Goal: Task Accomplishment & Management: Manage account settings

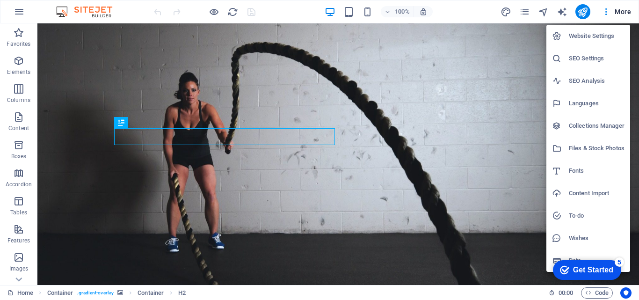
click at [25, 14] on div at bounding box center [319, 150] width 639 height 300
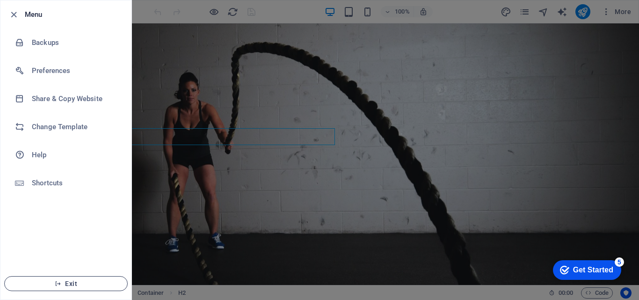
click at [74, 287] on button "Exit" at bounding box center [65, 283] width 123 height 15
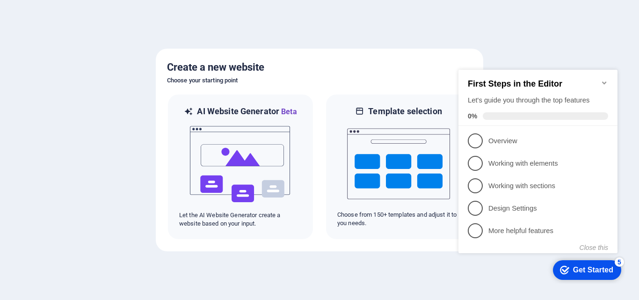
click at [605, 79] on icon "Minimize checklist" at bounding box center [603, 82] width 7 height 7
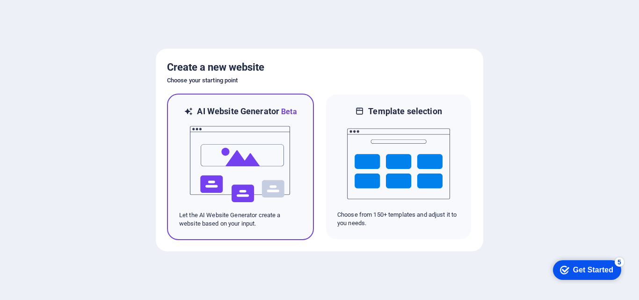
click at [208, 158] on img at bounding box center [240, 163] width 103 height 93
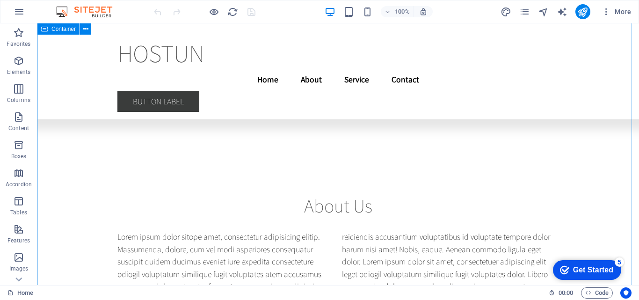
scroll to position [4086, 0]
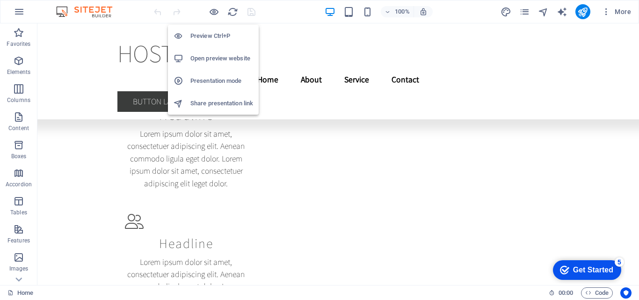
drag, startPoint x: 187, startPoint y: 37, endPoint x: 219, endPoint y: 25, distance: 34.5
click at [187, 37] on div at bounding box center [181, 35] width 17 height 9
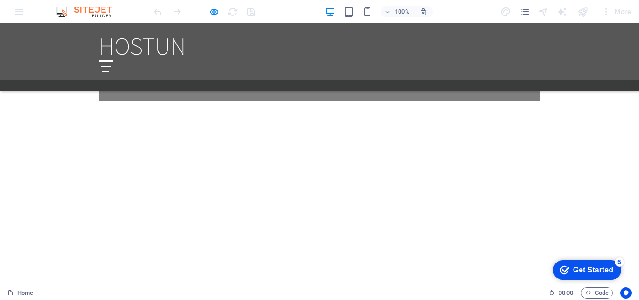
scroll to position [701, 0]
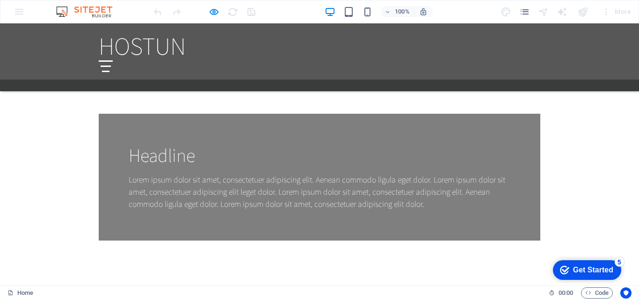
click at [113, 60] on div at bounding box center [106, 66] width 14 height 12
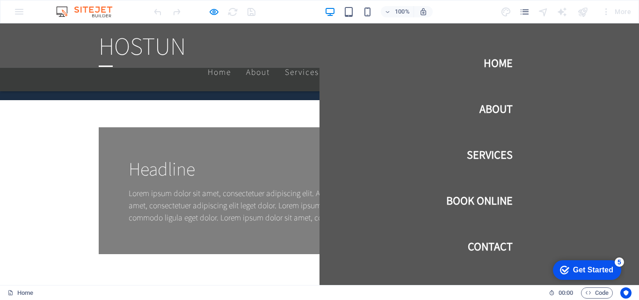
scroll to position [888, 0]
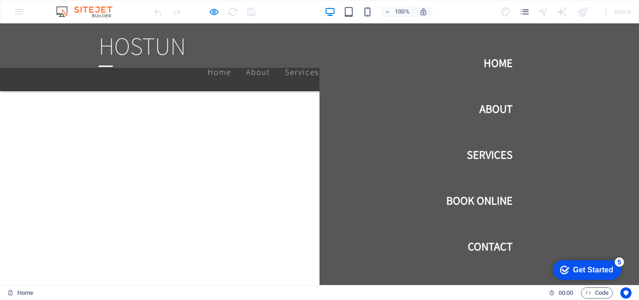
click at [113, 60] on div at bounding box center [106, 66] width 14 height 12
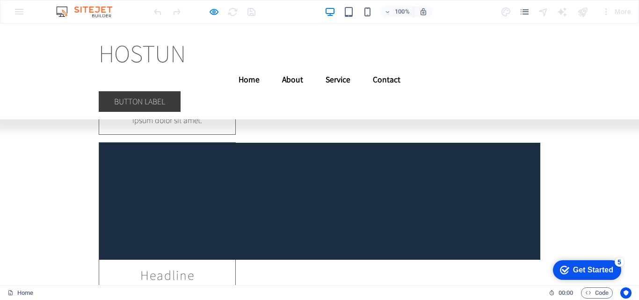
scroll to position [9481, 0]
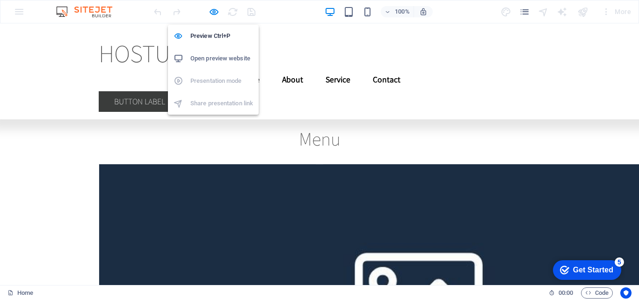
click at [0, 0] on h6 "Open preview website" at bounding box center [0, 0] width 0 height 0
click at [214, 12] on icon "button" at bounding box center [213, 12] width 11 height 11
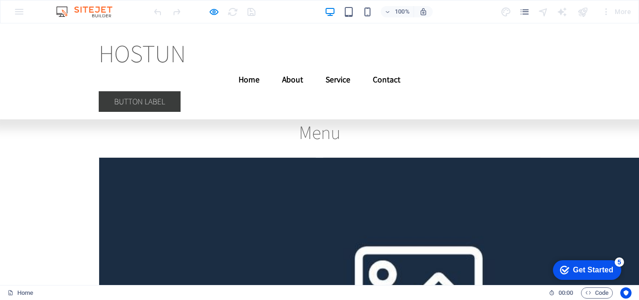
scroll to position [9535, 0]
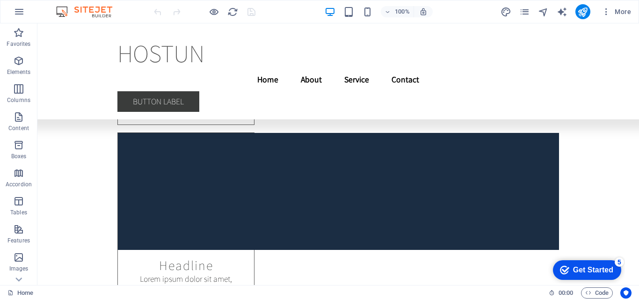
scroll to position [11798, 0]
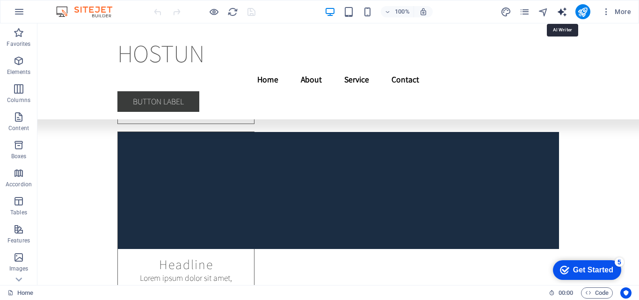
click at [560, 11] on icon "text_generator" at bounding box center [300, 37] width 601 height 74
select select "English"
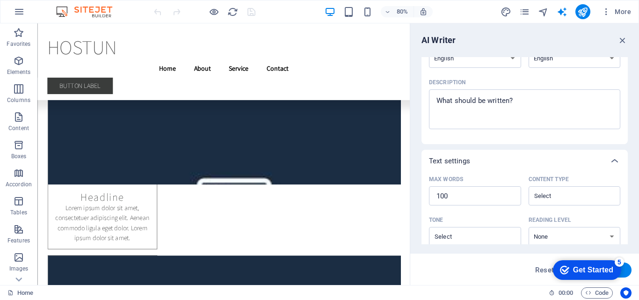
scroll to position [0, 0]
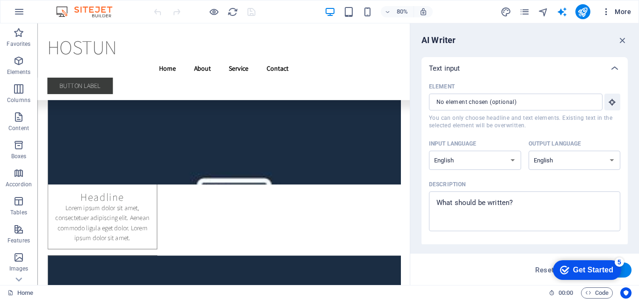
click at [450, 44] on icon "button" at bounding box center [233, 55] width 434 height 22
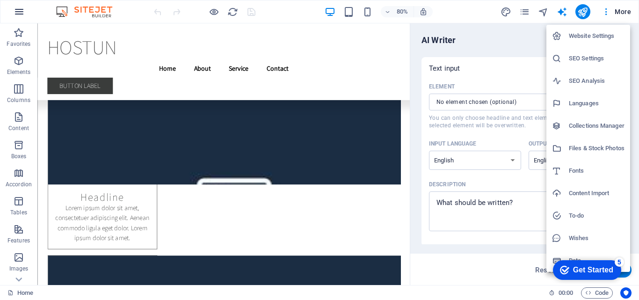
click at [21, 5] on div at bounding box center [319, 150] width 639 height 300
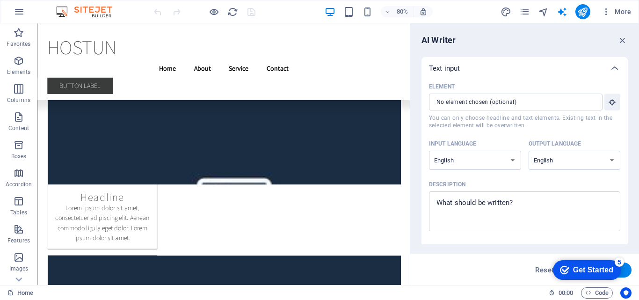
click at [22, 10] on div "Website Settings SEO Settings SEO Analysis Languages Collections Manager Files …" at bounding box center [319, 153] width 639 height 294
click at [0, 0] on icon "button" at bounding box center [0, 0] width 0 height 0
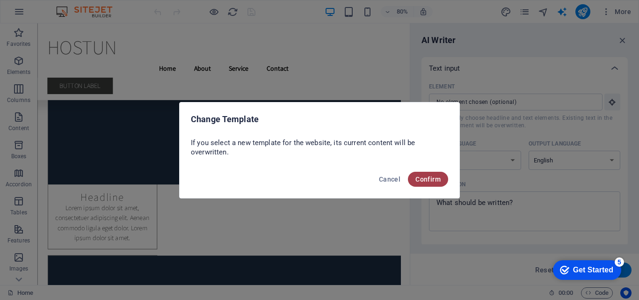
click at [435, 179] on span "Confirm" at bounding box center [427, 178] width 25 height 7
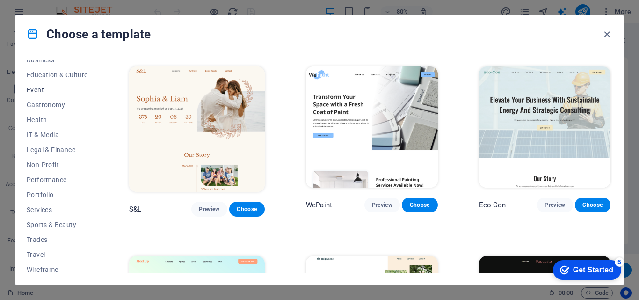
scroll to position [161, 0]
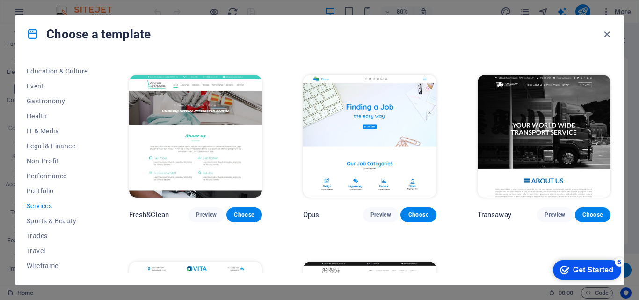
scroll to position [941, 0]
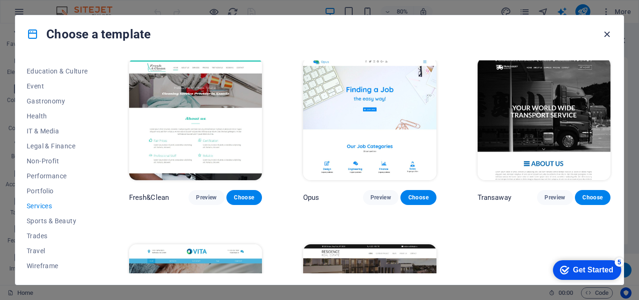
click at [602, 34] on icon "button" at bounding box center [606, 34] width 11 height 11
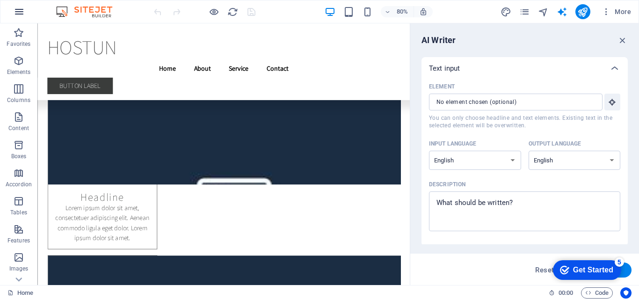
click at [0, 0] on icon "button" at bounding box center [0, 0] width 0 height 0
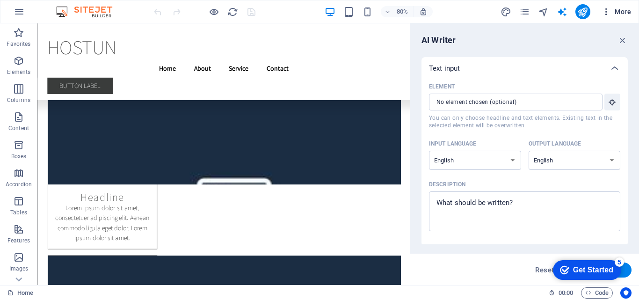
click at [450, 44] on icon "button" at bounding box center [233, 55] width 434 height 22
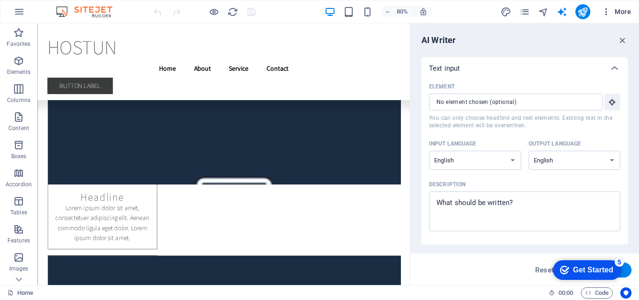
drag, startPoint x: 625, startPoint y: 43, endPoint x: 608, endPoint y: 12, distance: 35.8
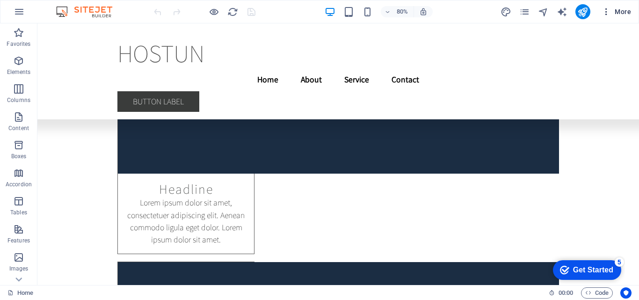
scroll to position [11798, 0]
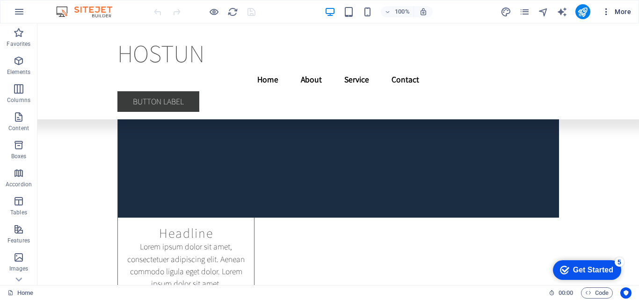
click at [517, 44] on icon "button" at bounding box center [301, 55] width 434 height 22
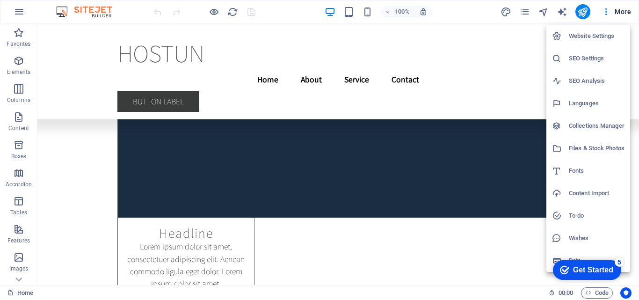
click at [585, 102] on h6 "Languages" at bounding box center [596, 103] width 56 height 11
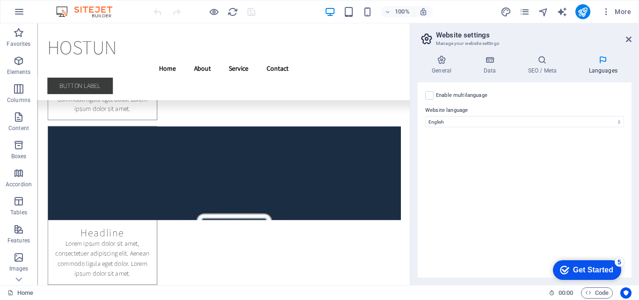
scroll to position [11842, 0]
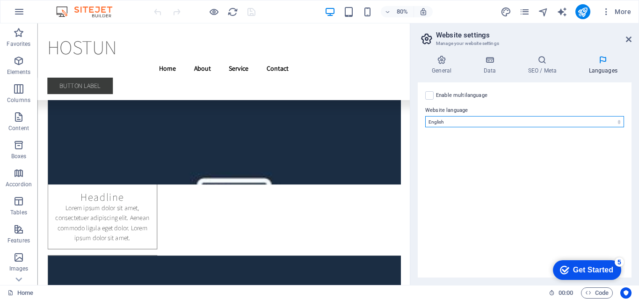
click at [460, 118] on select "Abkhazian Afar Afrikaans Akan Albanian Amharic Arabic Aragonese Armenian Assame…" at bounding box center [524, 121] width 199 height 11
select select "148"
click at [425, 116] on select "Abkhazian Afar Afrikaans Akan Albanian Amharic Arabic Aragonese Armenian Assame…" at bounding box center [524, 121] width 199 height 11
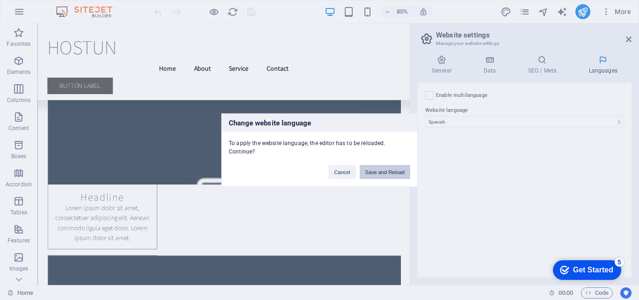
click at [380, 172] on button "Save and Reload" at bounding box center [384, 172] width 50 height 14
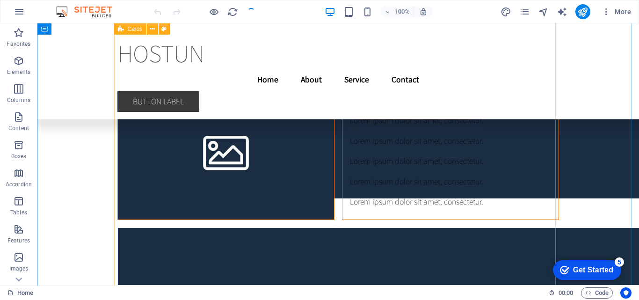
scroll to position [7584, 0]
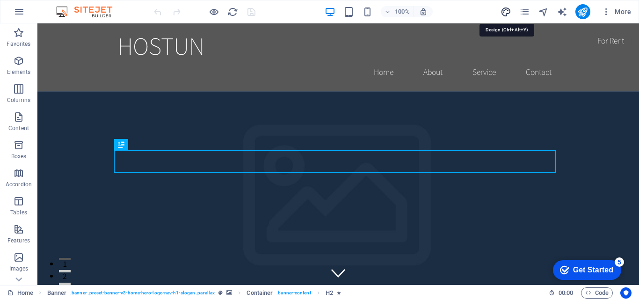
click at [503, 12] on icon "design" at bounding box center [505, 12] width 11 height 11
select select "rem"
select select "200"
select select "px"
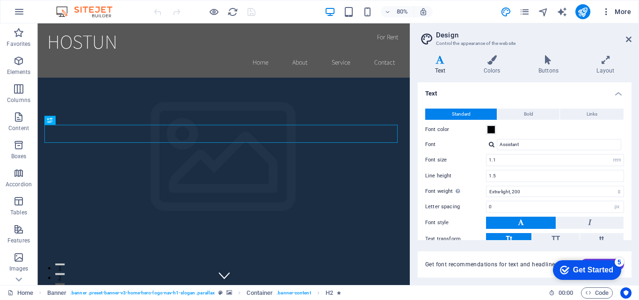
click at [605, 10] on icon "button" at bounding box center [605, 11] width 9 height 9
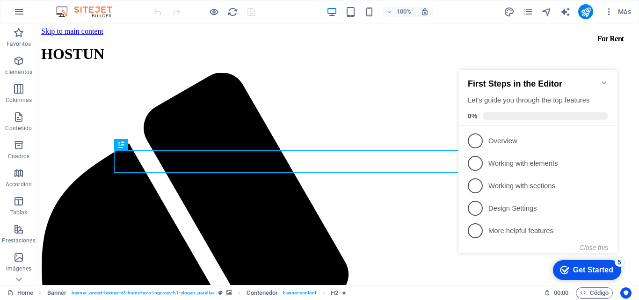
click at [607, 79] on icon "Minimize checklist" at bounding box center [603, 82] width 7 height 7
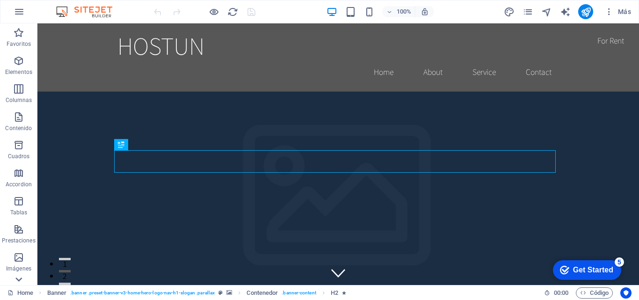
click at [17, 279] on icon at bounding box center [18, 279] width 7 height 4
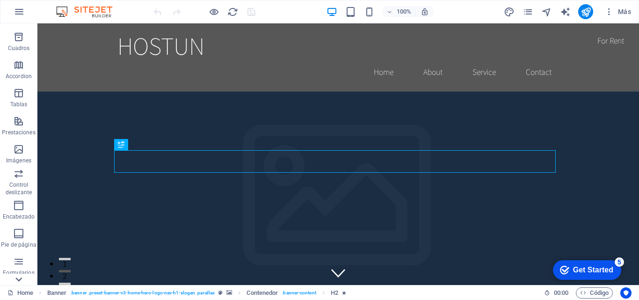
scroll to position [159, 0]
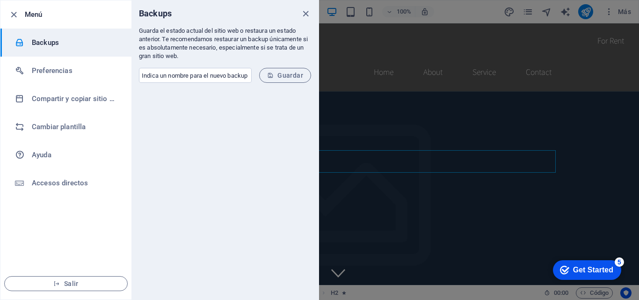
click at [11, 14] on icon "button" at bounding box center [13, 14] width 11 height 11
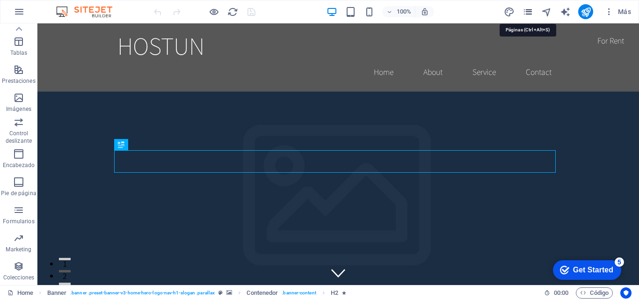
click at [532, 13] on icon "pages" at bounding box center [527, 12] width 11 height 11
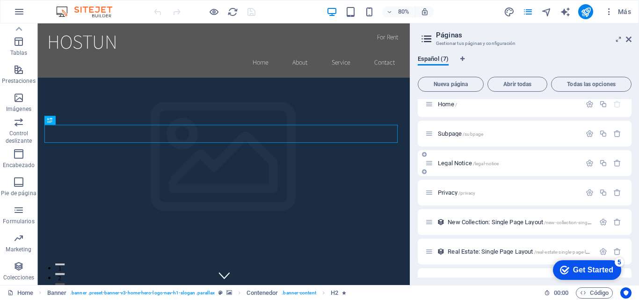
scroll to position [0, 0]
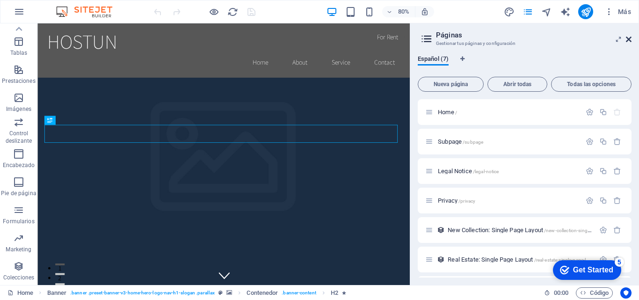
drag, startPoint x: 574, startPoint y: 9, endPoint x: 630, endPoint y: 40, distance: 63.6
click at [630, 40] on icon at bounding box center [628, 39] width 6 height 7
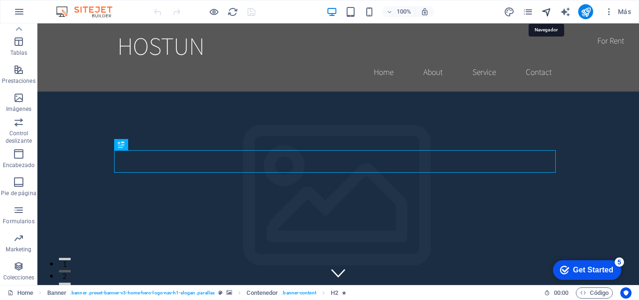
click at [0, 0] on icon "navigator" at bounding box center [0, 0] width 0 height 0
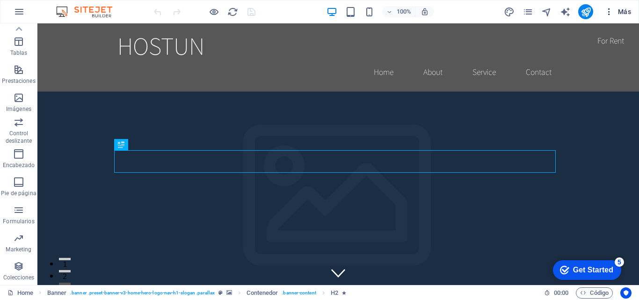
click at [0, 0] on icon "button" at bounding box center [0, 0] width 0 height 0
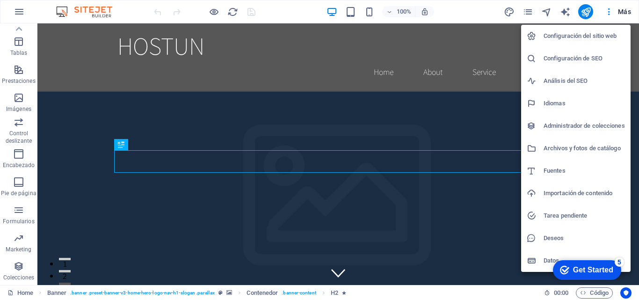
click at [537, 265] on div at bounding box center [534, 260] width 17 height 9
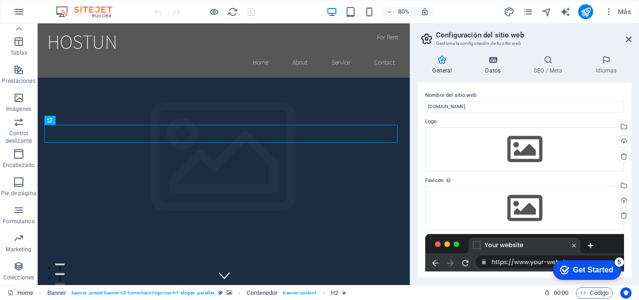
click at [462, 299] on icon at bounding box center [242, 306] width 441 height 12
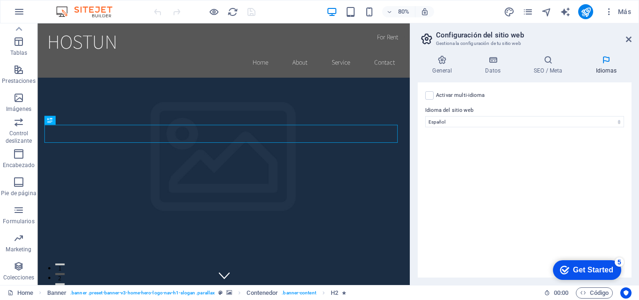
click at [625, 38] on h2 "Configuración del sitio web" at bounding box center [533, 35] width 195 height 8
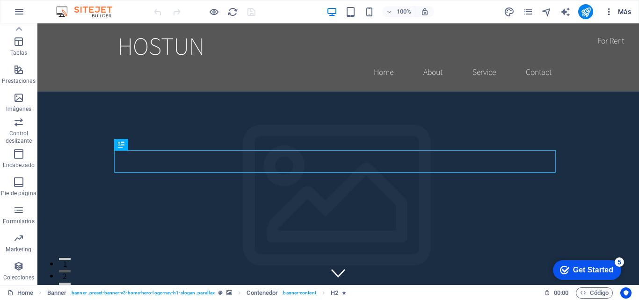
click at [0, 0] on icon "button" at bounding box center [0, 0] width 0 height 0
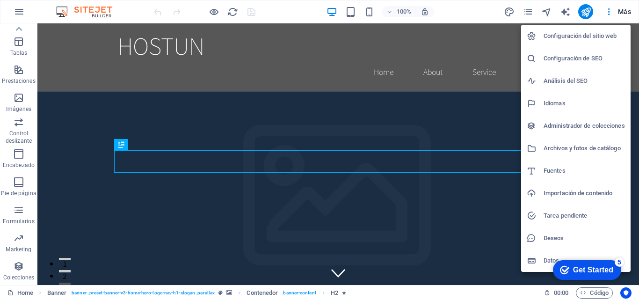
click at [605, 34] on h6 "Configuración del sitio web" at bounding box center [583, 35] width 81 height 11
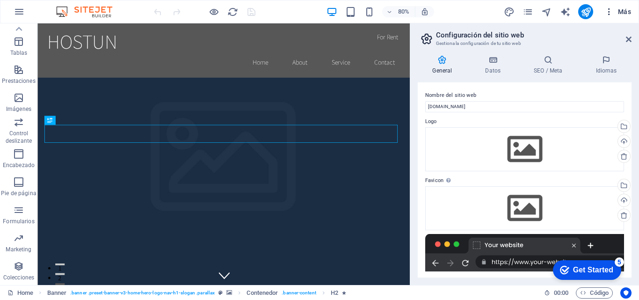
drag, startPoint x: 629, startPoint y: 37, endPoint x: 622, endPoint y: 19, distance: 20.0
click at [629, 37] on icon at bounding box center [628, 39] width 6 height 7
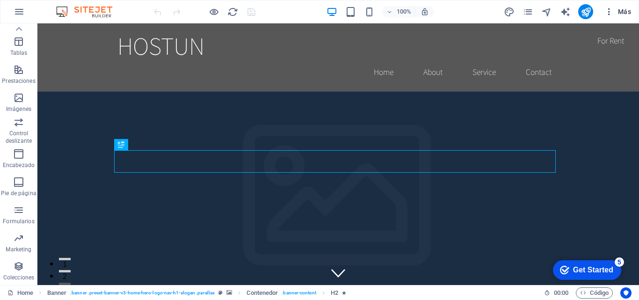
click at [0, 0] on span "Más" at bounding box center [0, 0] width 0 height 0
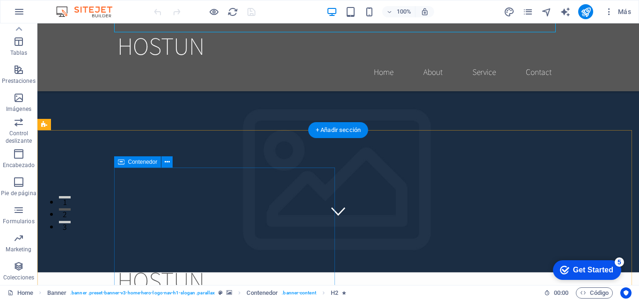
scroll to position [140, 0]
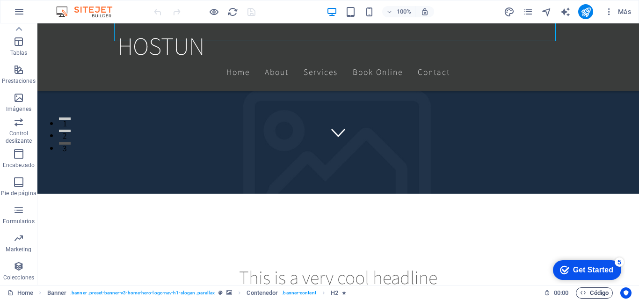
click at [596, 291] on span "Código" at bounding box center [594, 292] width 29 height 11
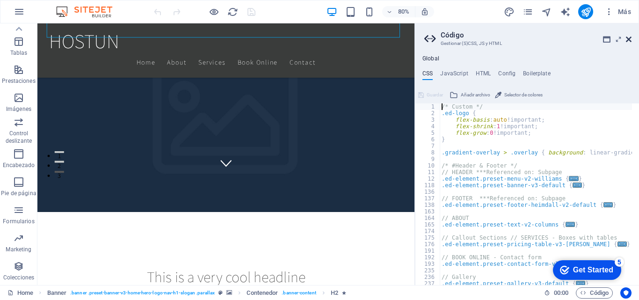
click at [630, 40] on icon at bounding box center [628, 39] width 6 height 7
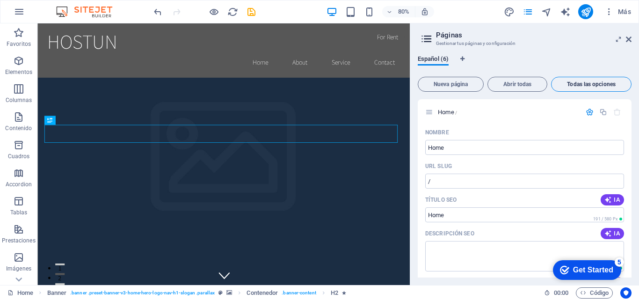
scroll to position [1235, 0]
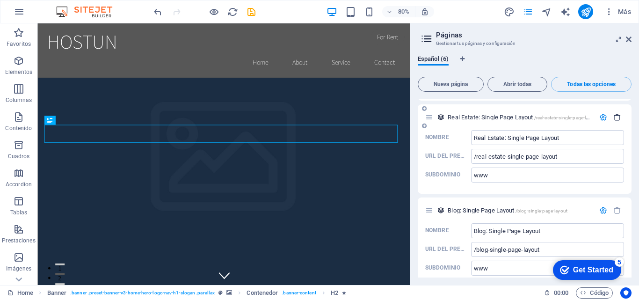
click at [616, 113] on icon "button" at bounding box center [617, 117] width 8 height 8
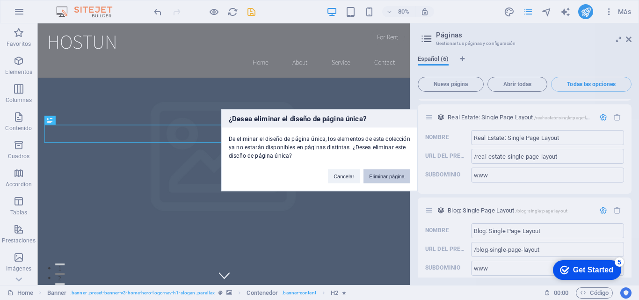
click at [390, 177] on button "Eliminar página" at bounding box center [386, 176] width 47 height 14
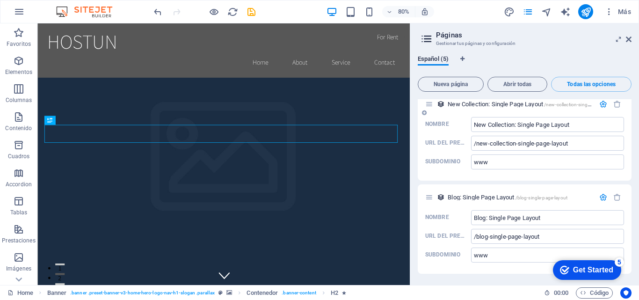
scroll to position [1142, 0]
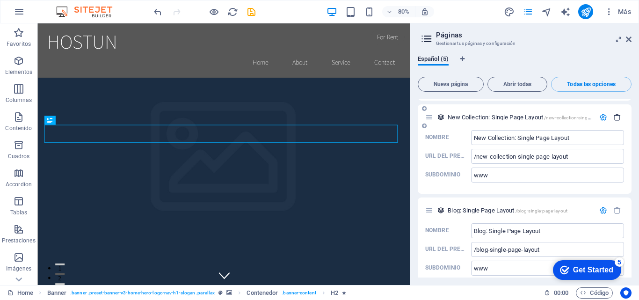
click at [614, 113] on icon "button" at bounding box center [617, 117] width 8 height 8
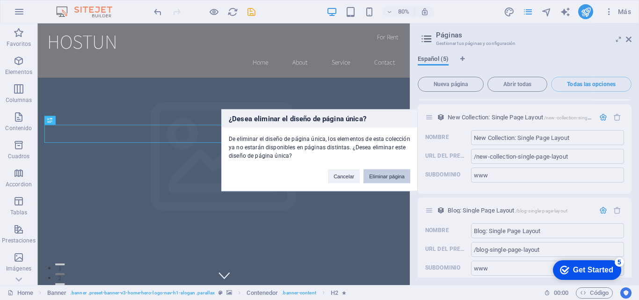
click at [378, 173] on button "Eliminar página" at bounding box center [386, 176] width 47 height 14
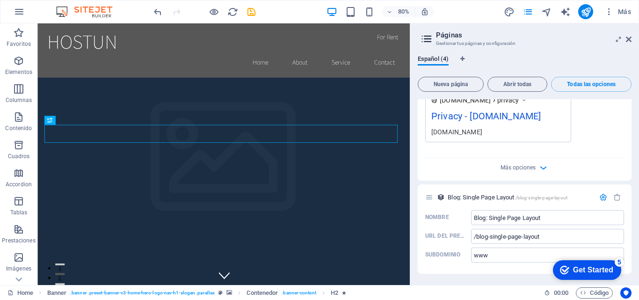
scroll to position [1048, 0]
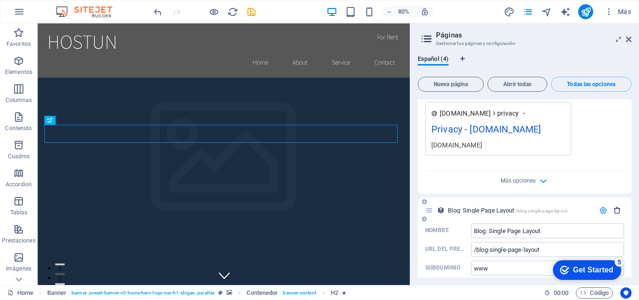
click at [613, 206] on icon "button" at bounding box center [617, 210] width 8 height 8
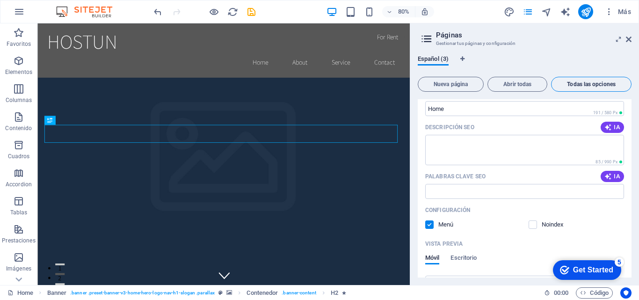
scroll to position [0, 0]
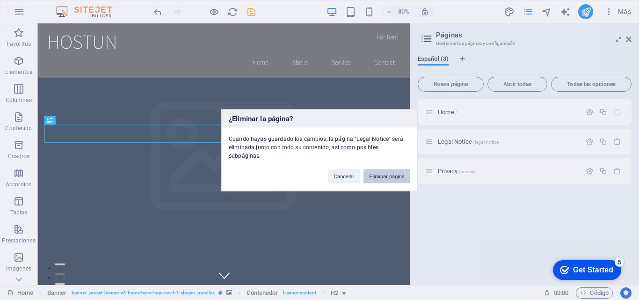
click at [395, 173] on button "Eliminar página" at bounding box center [386, 176] width 47 height 14
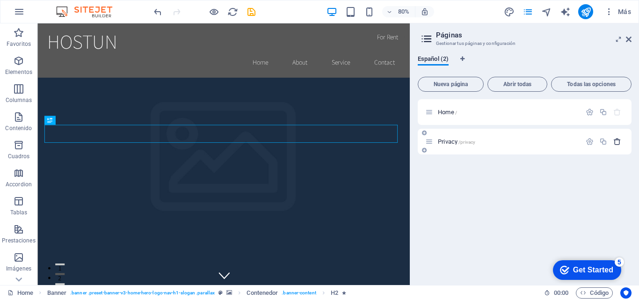
click at [614, 138] on icon "button" at bounding box center [617, 141] width 8 height 8
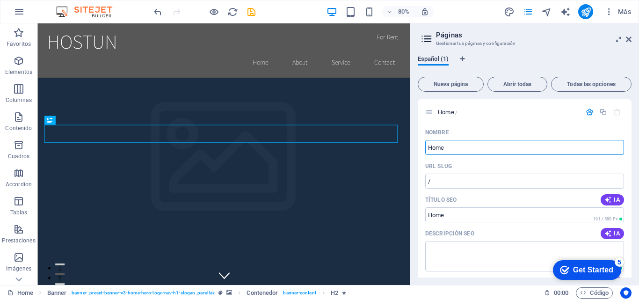
click at [0, 0] on span "Español (1)" at bounding box center [0, 0] width 0 height 0
click at [0, 0] on icon at bounding box center [0, 0] width 0 height 0
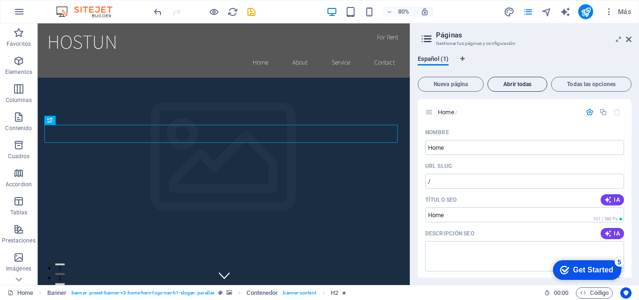
click at [523, 86] on span "Abrir todas" at bounding box center [516, 84] width 51 height 6
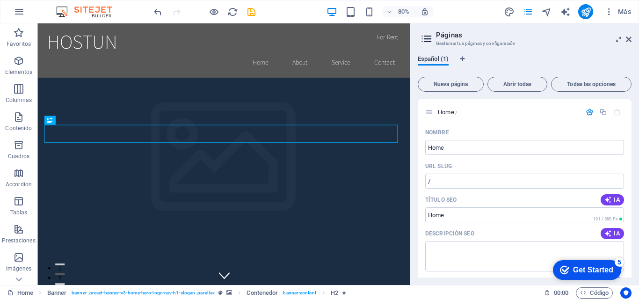
click at [0, 0] on span "Español (1)" at bounding box center [0, 0] width 0 height 0
click at [525, 18] on div "Más" at bounding box center [568, 11] width 131 height 15
click at [533, 6] on div "Más" at bounding box center [568, 11] width 131 height 15
click at [533, 14] on span "pages" at bounding box center [527, 12] width 11 height 11
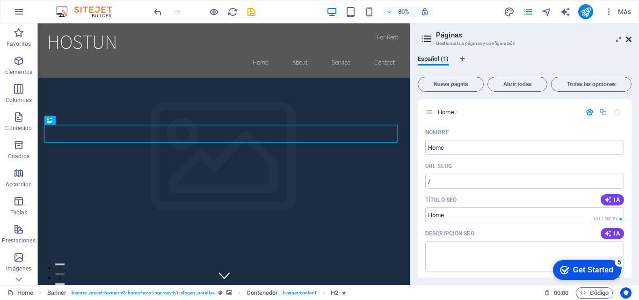
drag, startPoint x: 629, startPoint y: 38, endPoint x: 590, endPoint y: 15, distance: 44.9
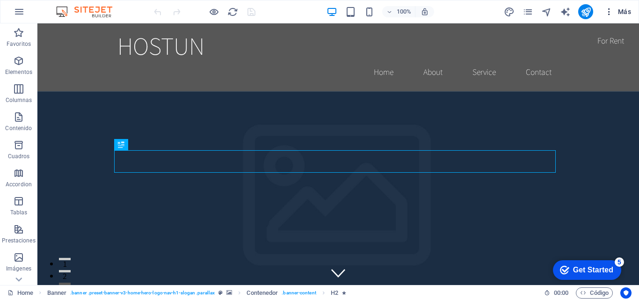
click at [0, 0] on icon "button" at bounding box center [0, 0] width 0 height 0
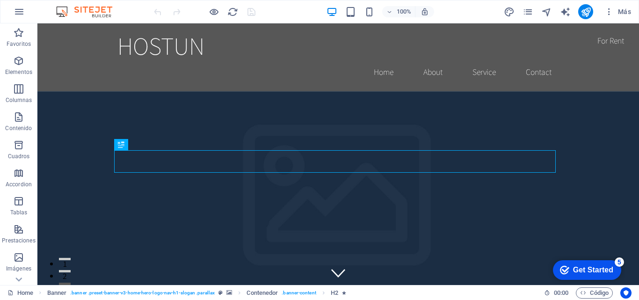
click at [23, 295] on link "Home" at bounding box center [20, 292] width 26 height 11
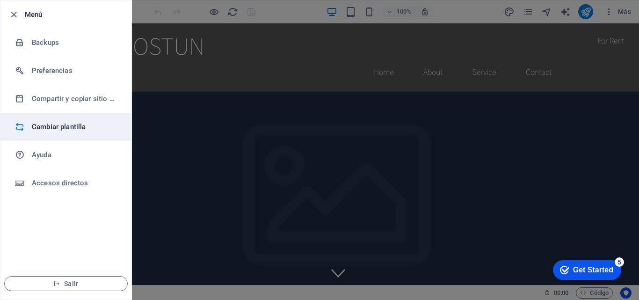
click at [67, 127] on h6 "Cambiar plantilla" at bounding box center [75, 126] width 86 height 11
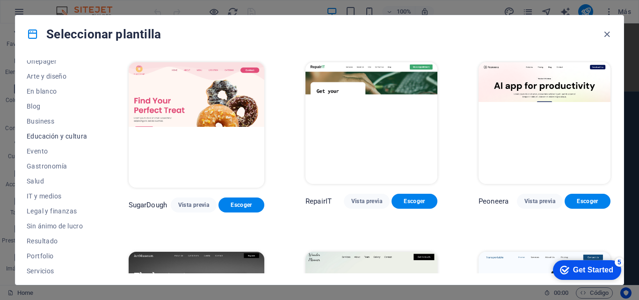
scroll to position [161, 0]
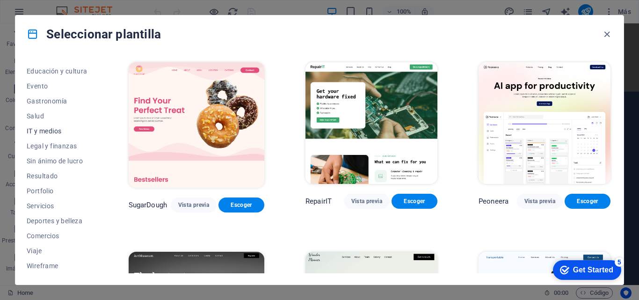
click at [0, 0] on span "IT y medios" at bounding box center [0, 0] width 0 height 0
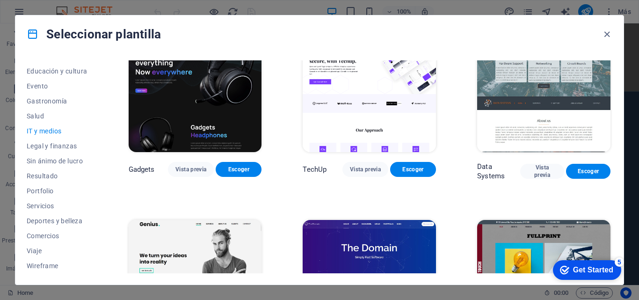
scroll to position [0, 0]
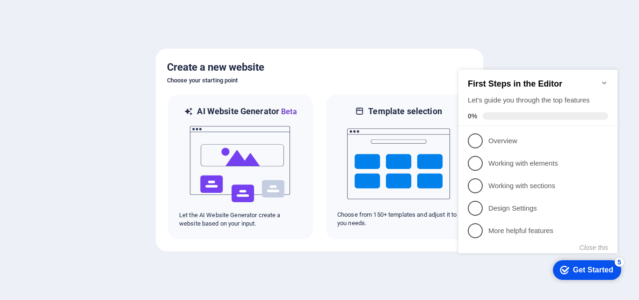
click at [606, 79] on icon "Minimize checklist" at bounding box center [603, 82] width 7 height 7
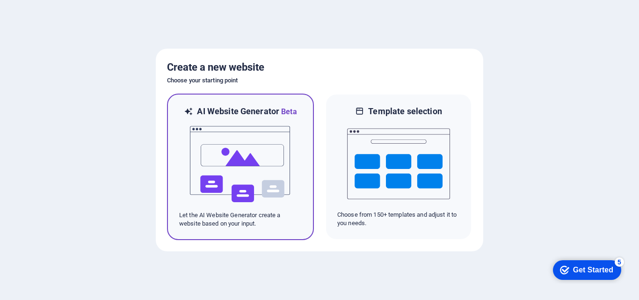
click at [237, 157] on img at bounding box center [240, 163] width 103 height 93
